Goal: Task Accomplishment & Management: Manage account settings

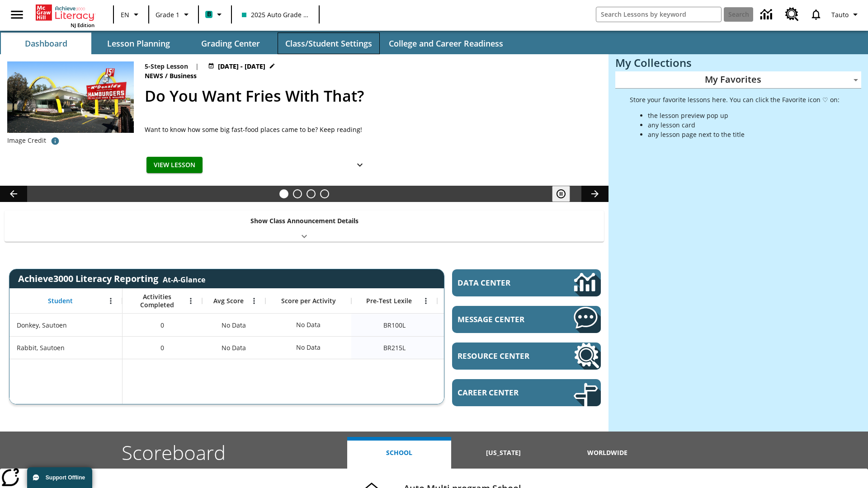
click at [328, 43] on button "Class/Student Settings" at bounding box center [329, 44] width 102 height 22
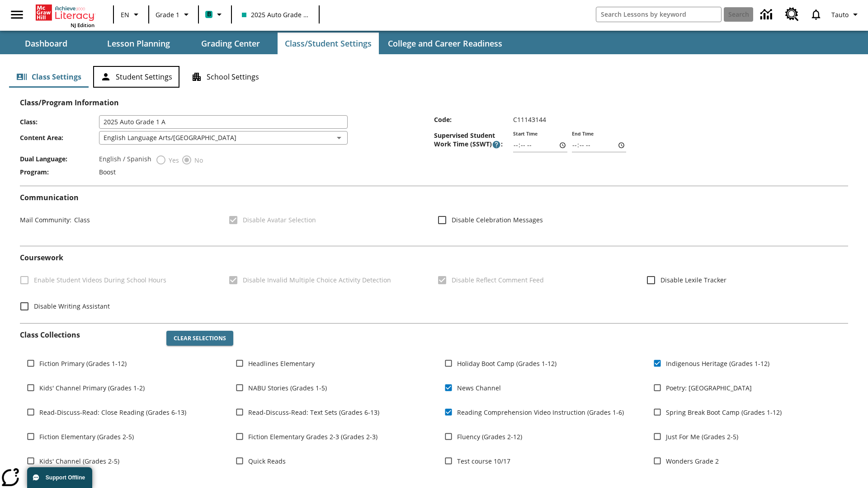
click at [136, 77] on button "Student Settings" at bounding box center [136, 77] width 86 height 22
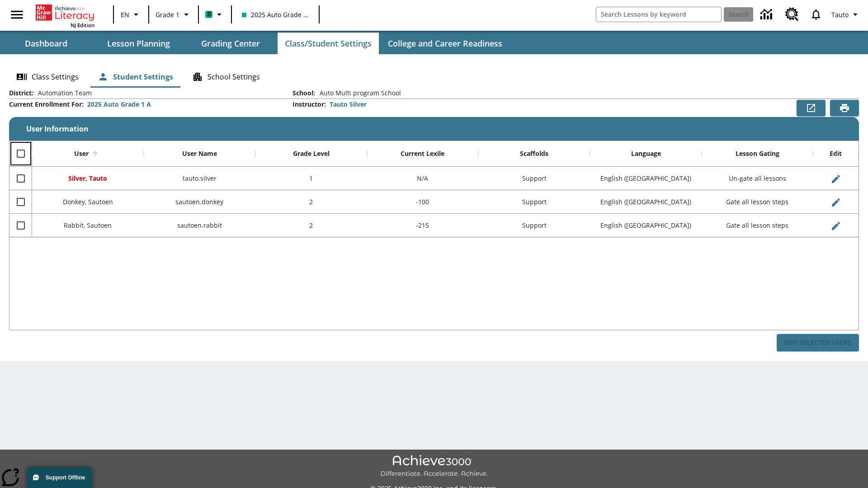
click at [20, 154] on input "Select all rows" at bounding box center [20, 153] width 19 height 19
checkbox input "true"
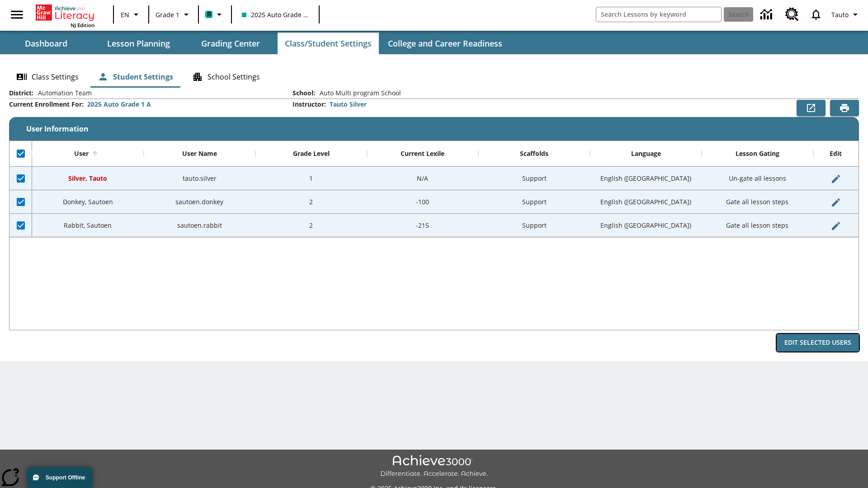
click at [818, 343] on button "Edit Selected Users" at bounding box center [818, 343] width 82 height 18
